Goal: Navigation & Orientation: Find specific page/section

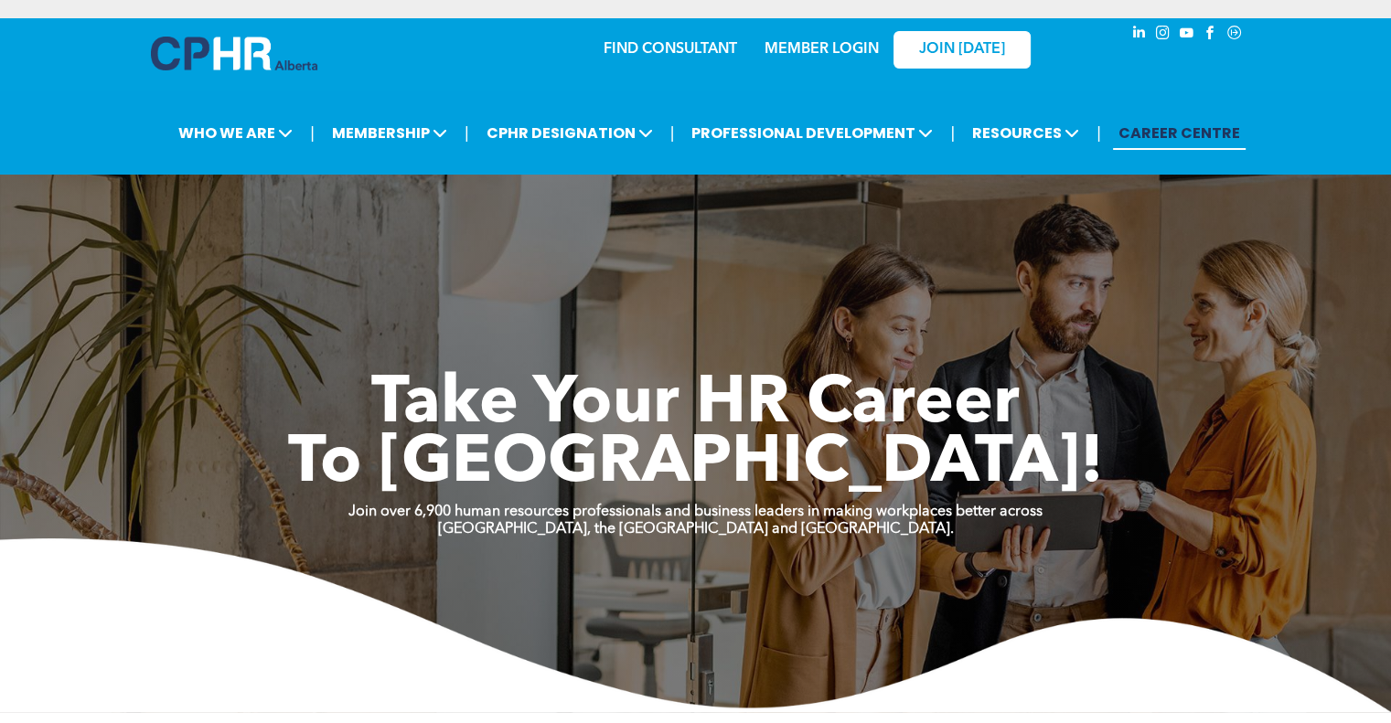
click at [800, 50] on link "MEMBER LOGIN" at bounding box center [822, 49] width 114 height 15
click at [827, 52] on link "MEMBER LOGIN" at bounding box center [822, 49] width 114 height 15
click at [811, 52] on link "MEMBER LOGIN" at bounding box center [822, 49] width 114 height 15
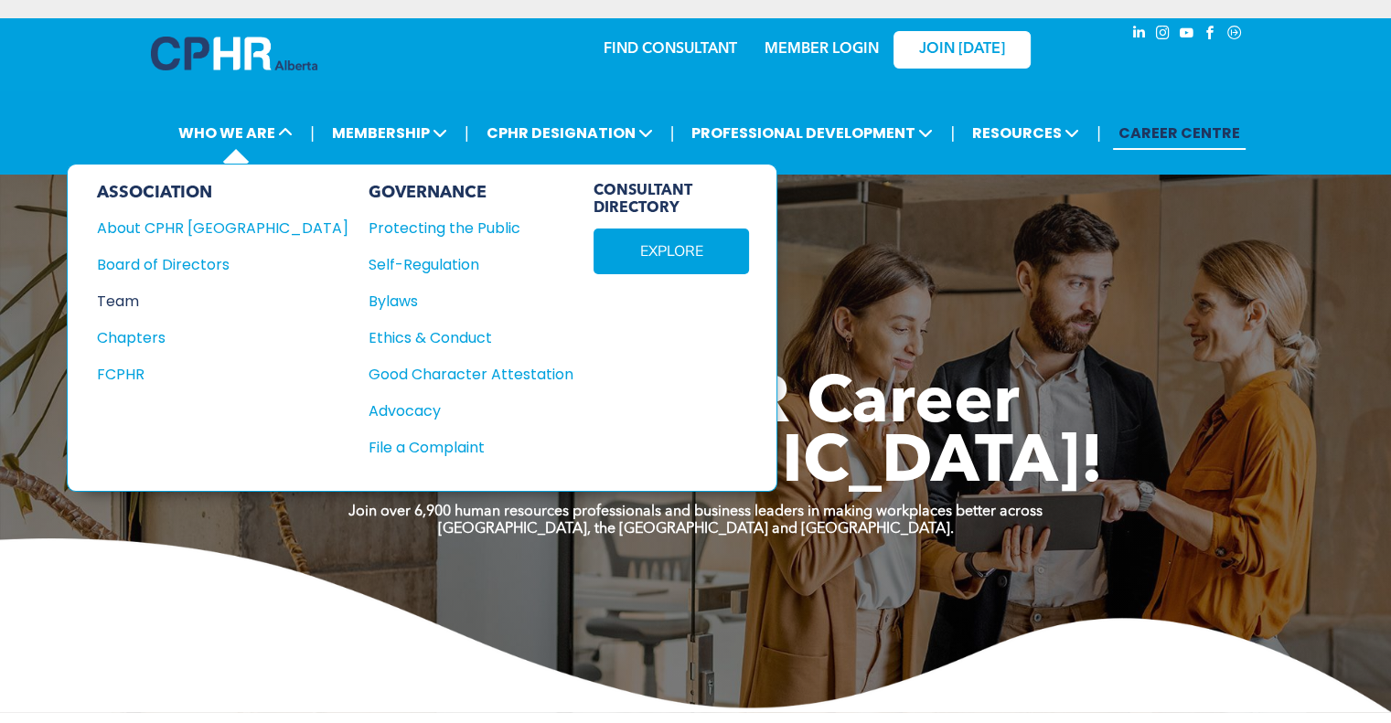
click at [128, 295] on div "Team" at bounding box center [210, 301] width 227 height 23
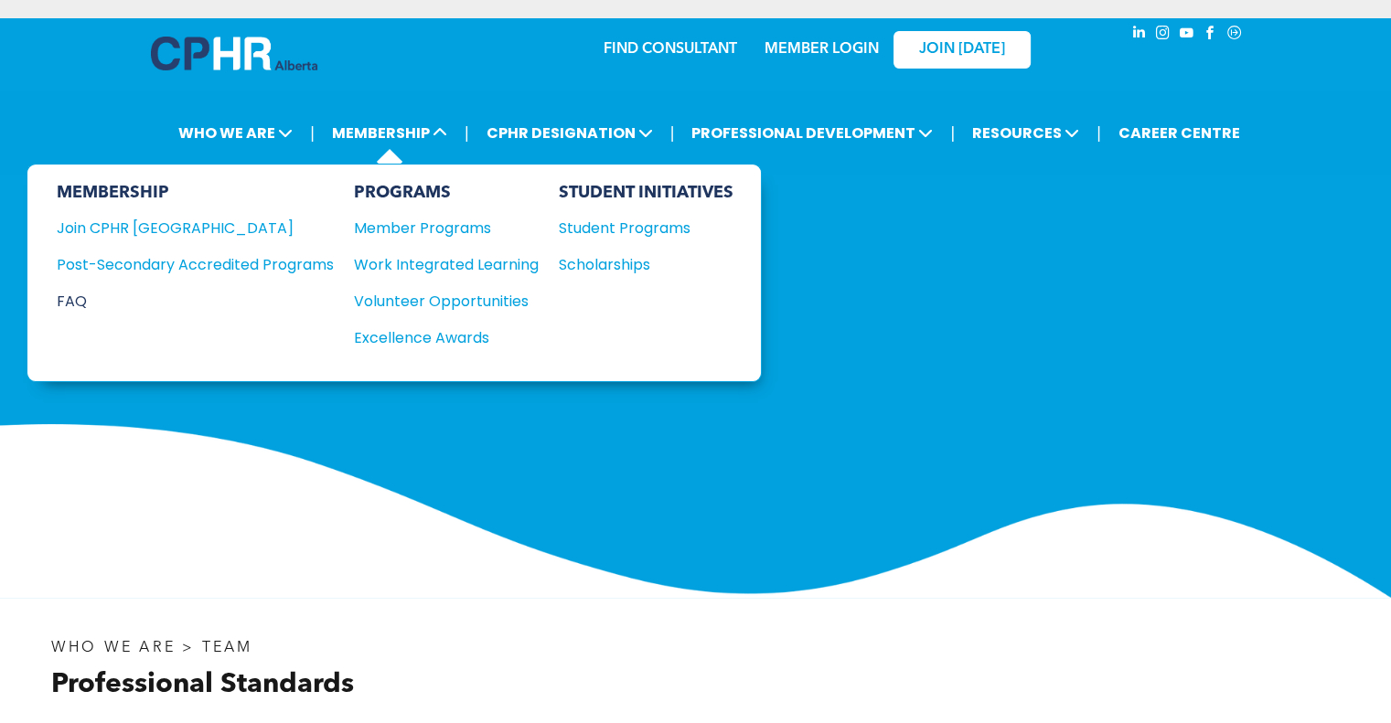
click at [88, 294] on div "FAQ" at bounding box center [182, 301] width 250 height 23
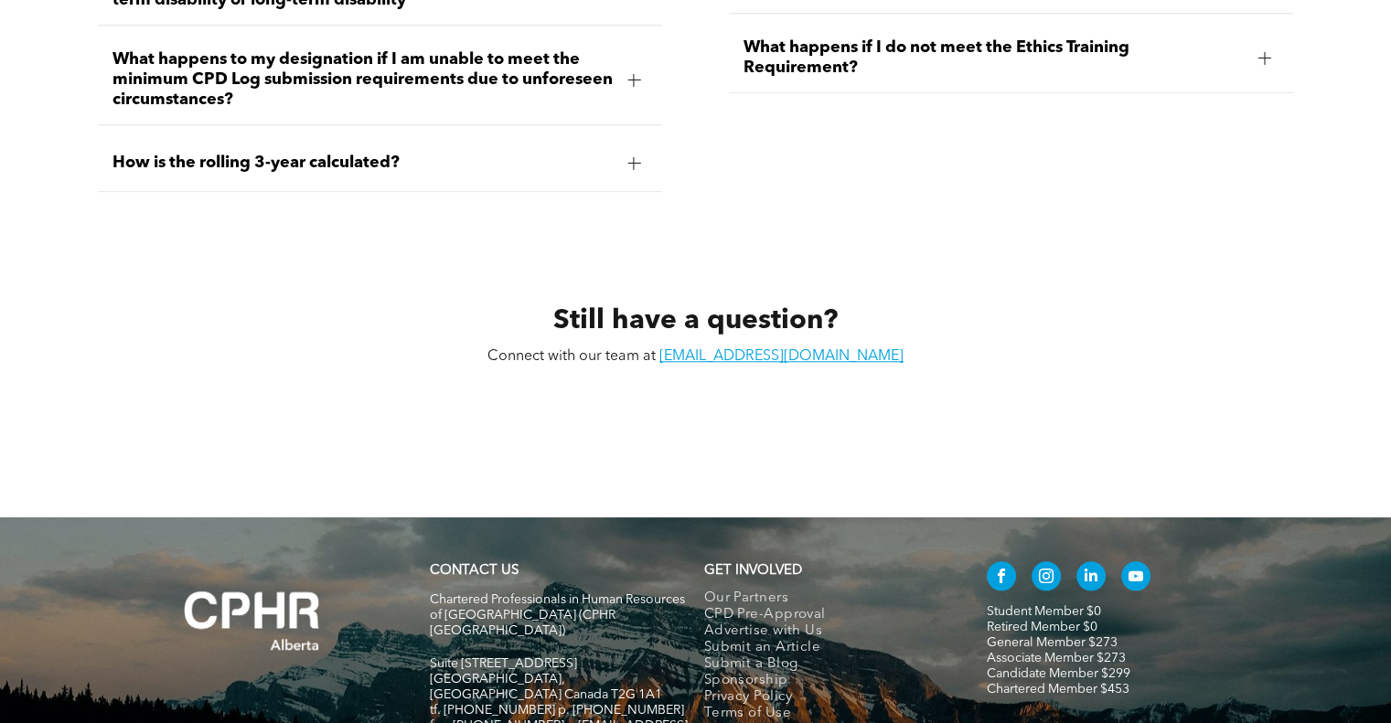
scroll to position [8597, 0]
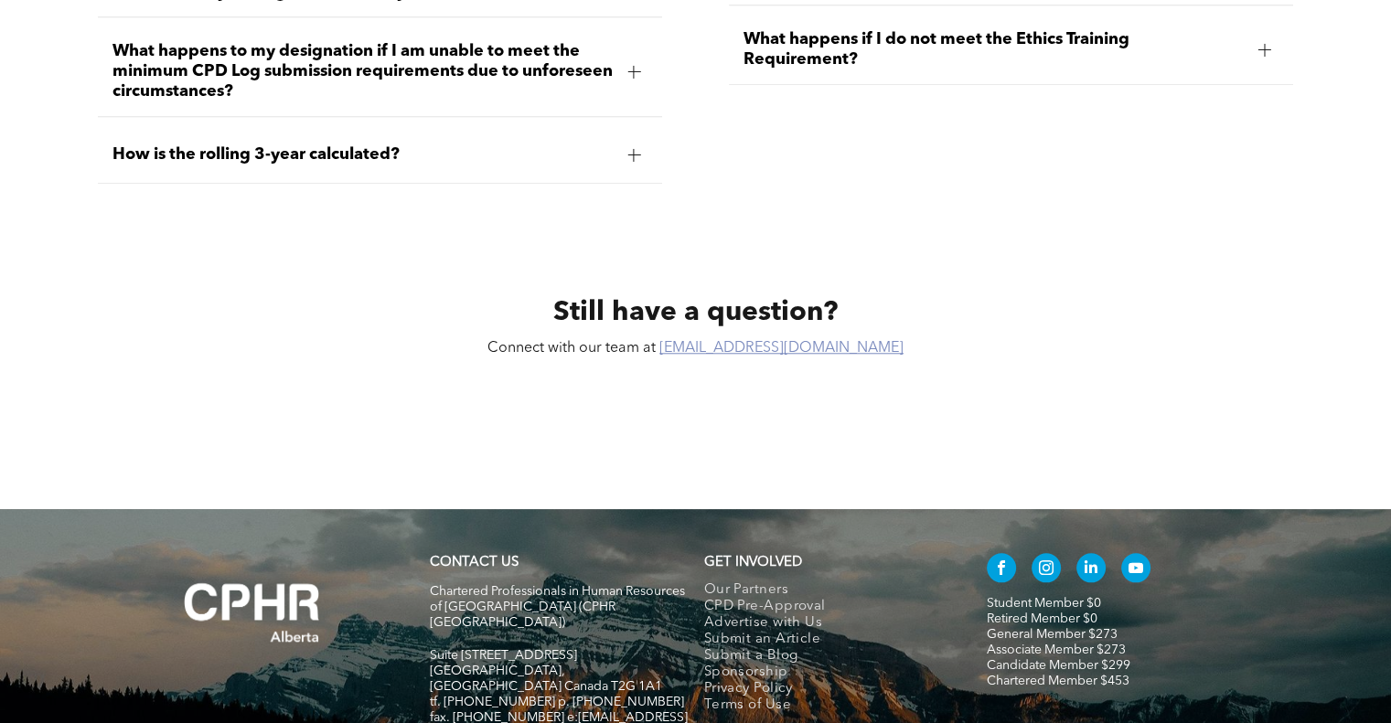
click at [756, 341] on link "[EMAIL_ADDRESS][DOMAIN_NAME]" at bounding box center [781, 348] width 244 height 15
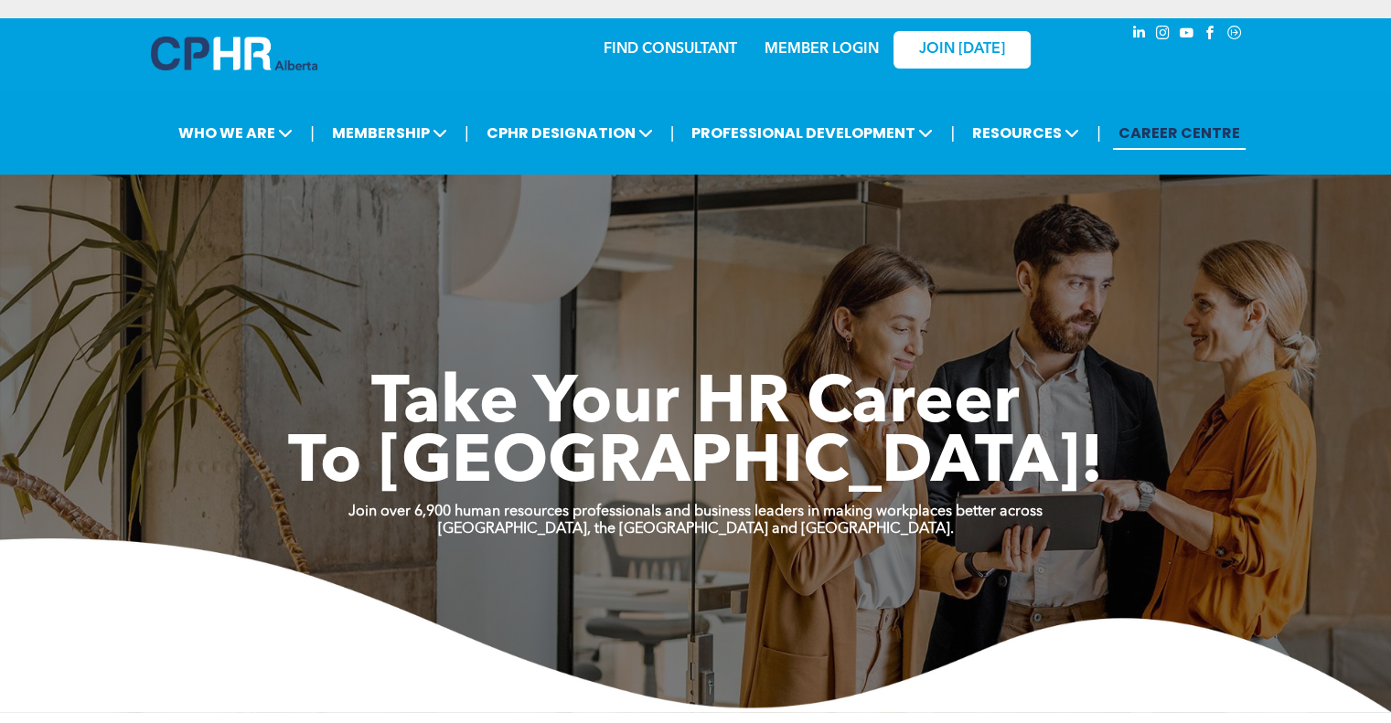
click at [862, 37] on div "MEMBER LOGIN" at bounding box center [821, 43] width 119 height 33
click at [864, 42] on link "MEMBER LOGIN" at bounding box center [822, 49] width 114 height 15
click at [832, 54] on link "MEMBER LOGIN" at bounding box center [822, 49] width 114 height 15
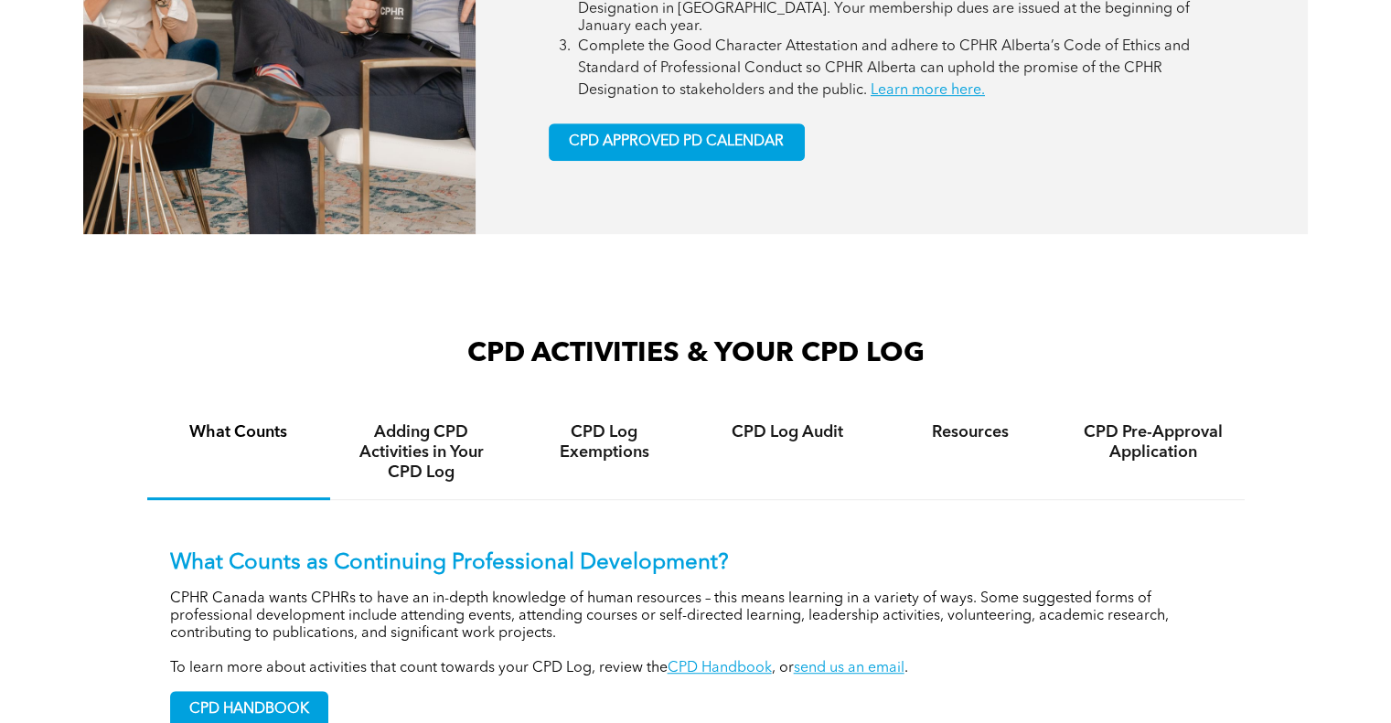
scroll to position [1280, 0]
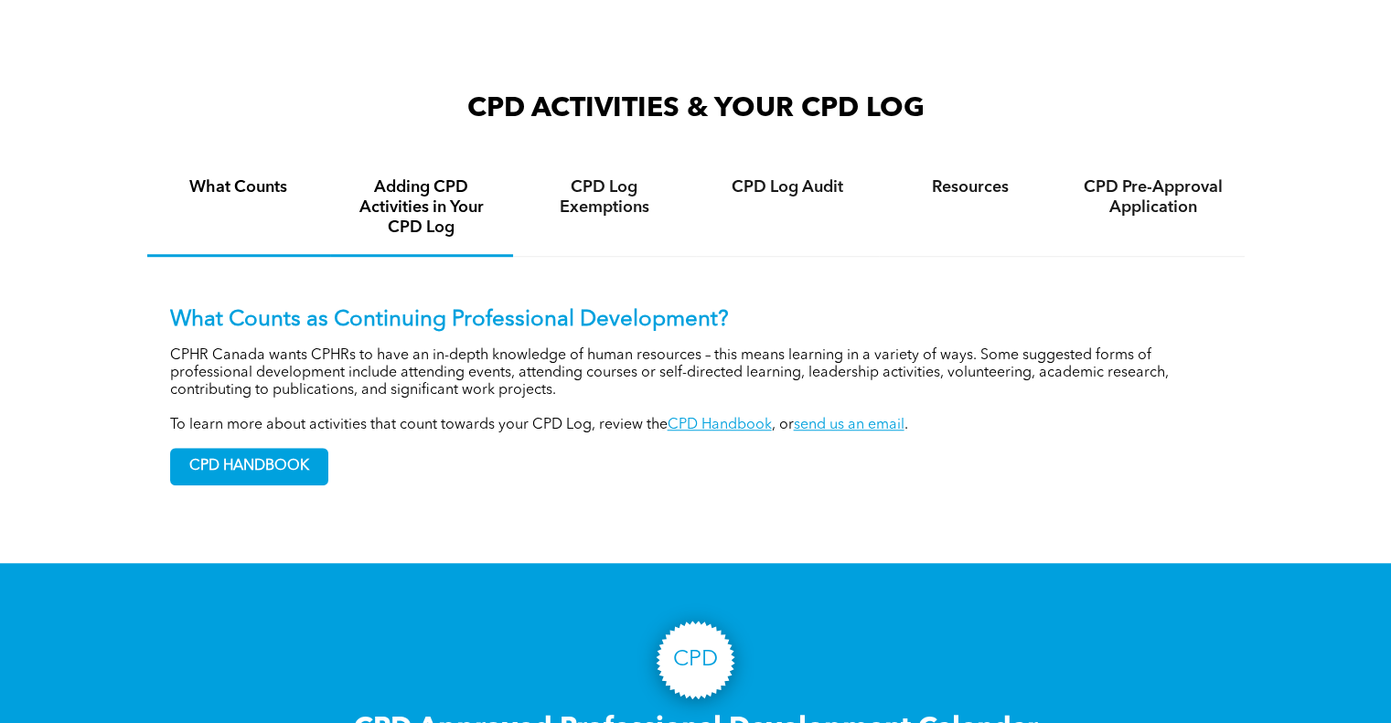
click at [481, 197] on h4 "Adding CPD Activities in Your CPD Log" at bounding box center [422, 207] width 150 height 60
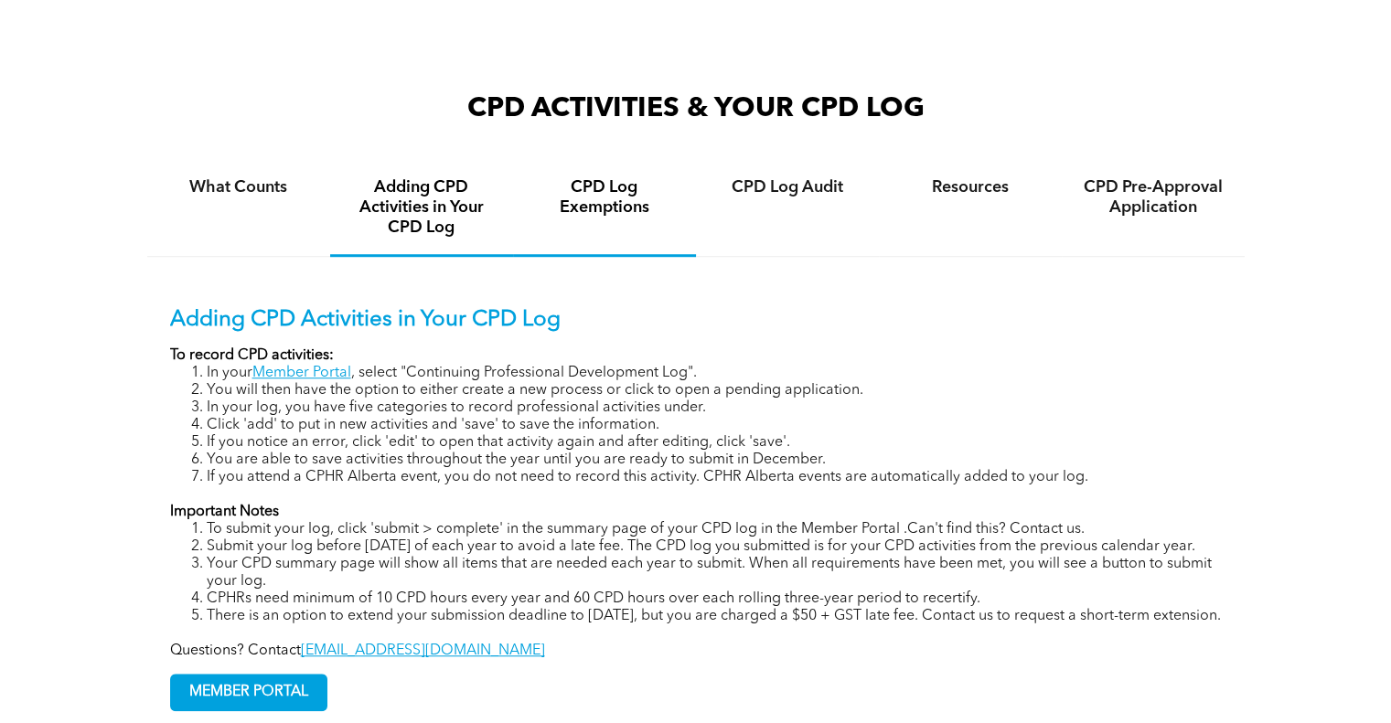
click at [585, 186] on h4 "CPD Log Exemptions" at bounding box center [605, 197] width 150 height 40
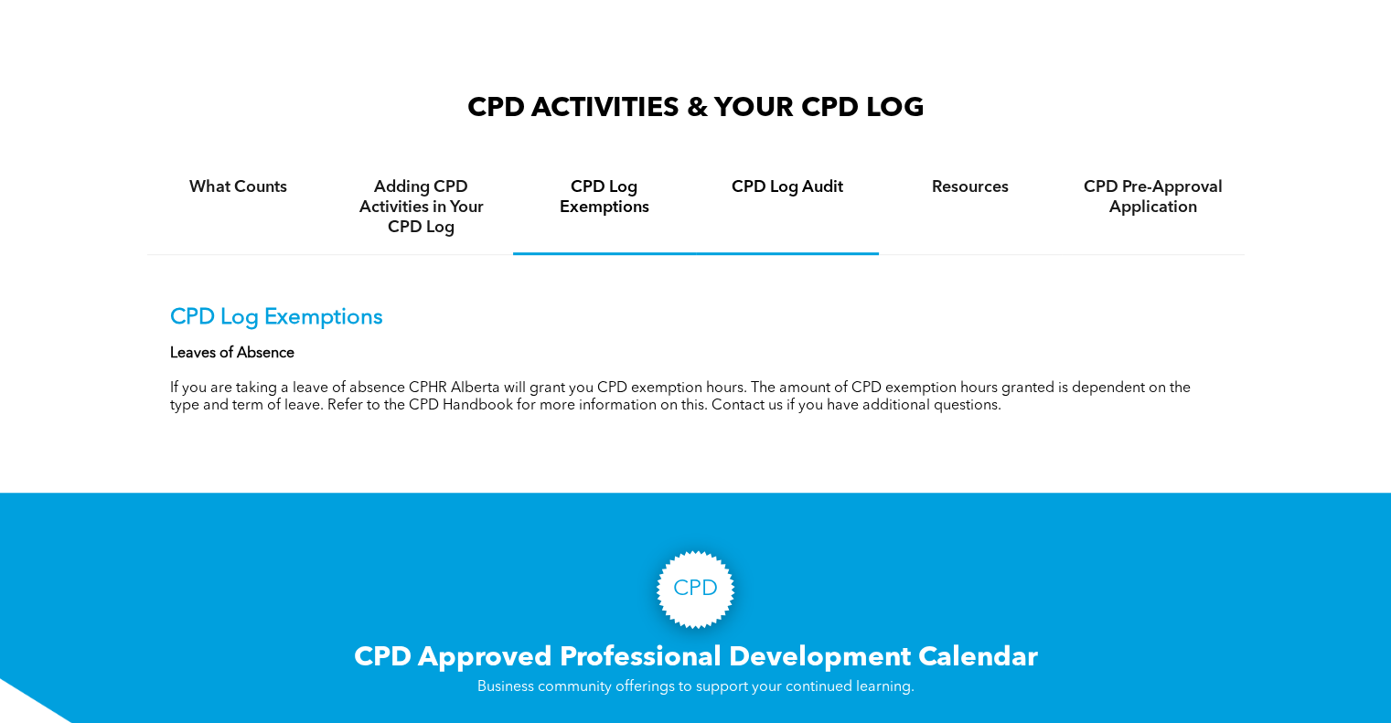
click at [815, 177] on h4 "CPD Log Audit" at bounding box center [787, 187] width 150 height 20
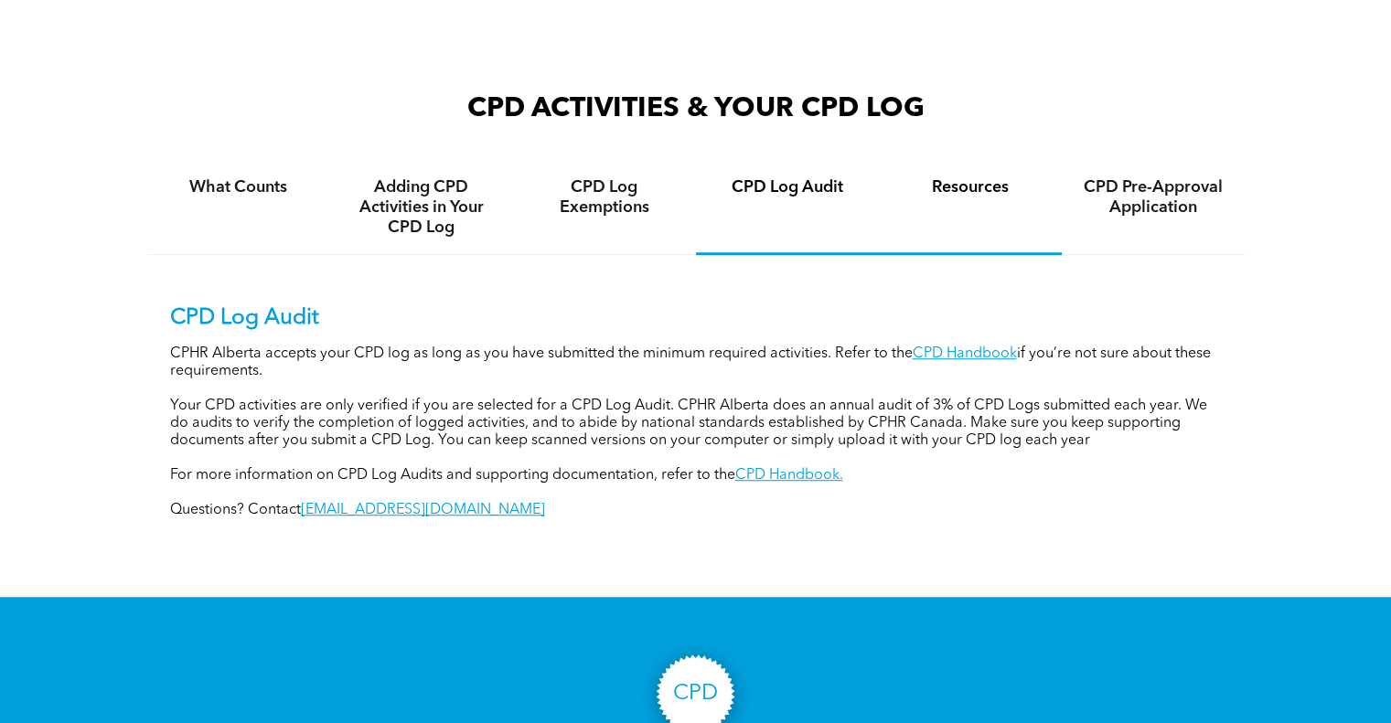
click at [986, 161] on div "Resources" at bounding box center [970, 208] width 183 height 94
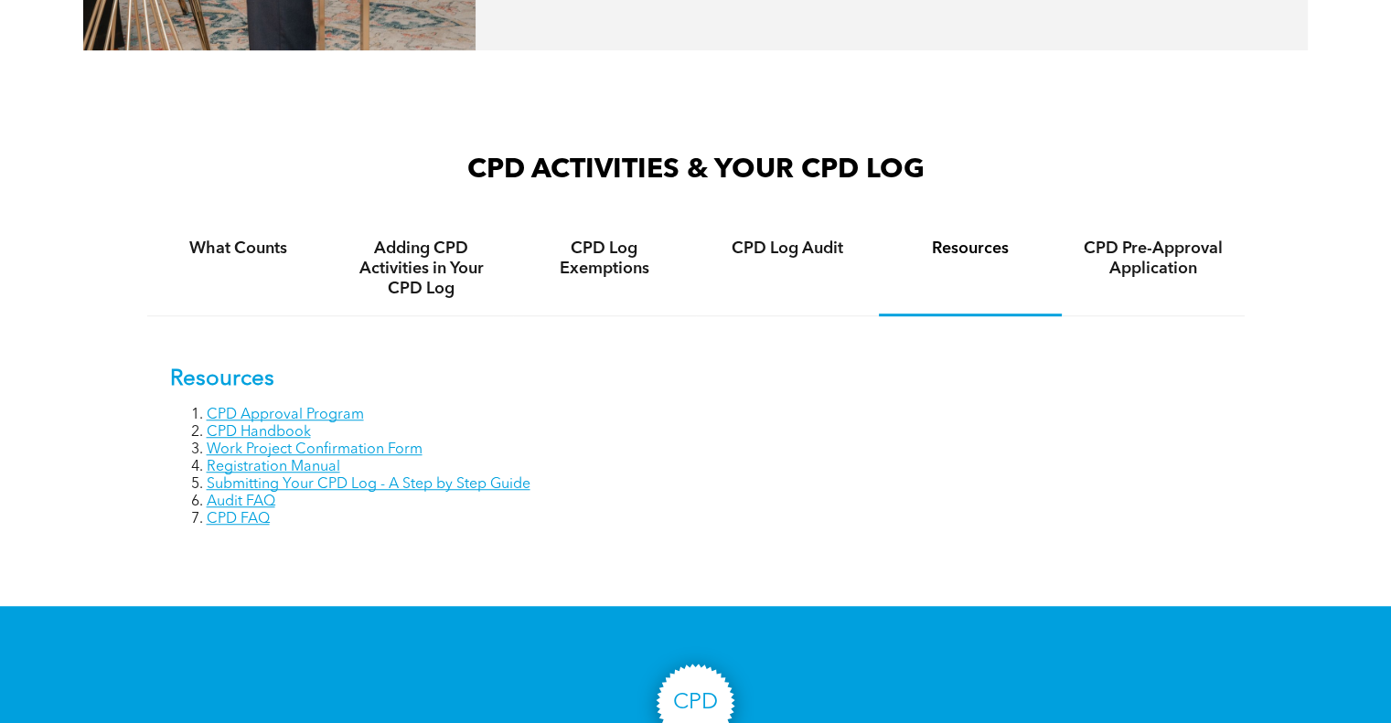
scroll to position [1189, 0]
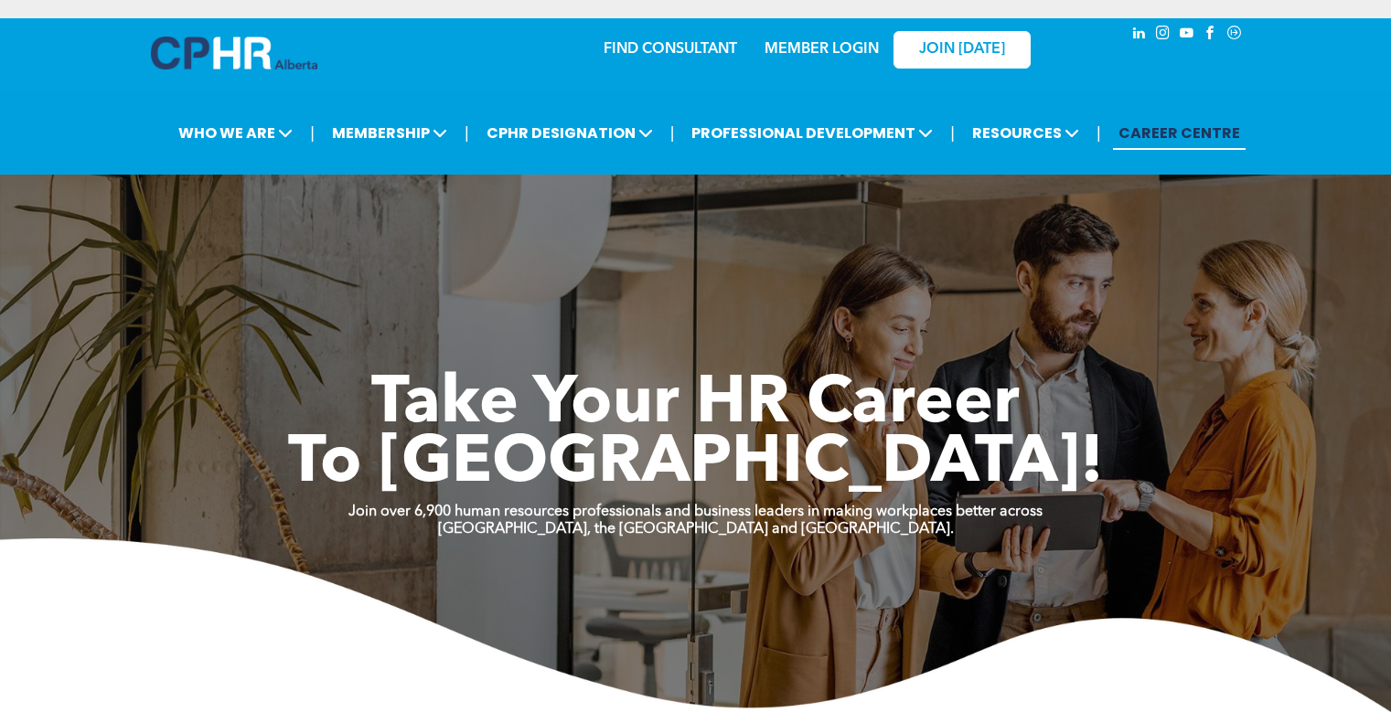
click at [809, 36] on div "MEMBER LOGIN" at bounding box center [821, 43] width 119 height 33
click at [810, 49] on link "MEMBER LOGIN" at bounding box center [822, 49] width 114 height 15
click at [835, 46] on link "MEMBER LOGIN" at bounding box center [822, 49] width 114 height 15
